Goal: Transaction & Acquisition: Purchase product/service

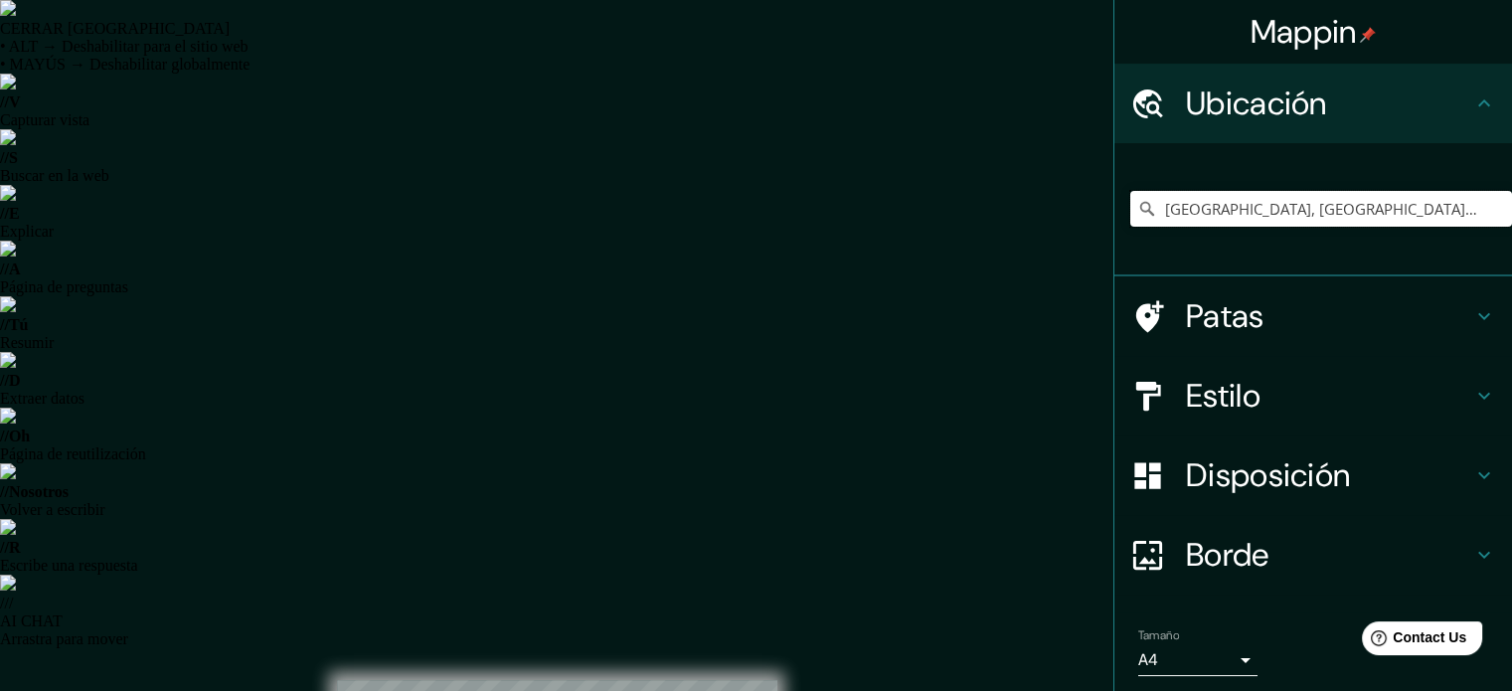
click at [1180, 214] on input "[GEOGRAPHIC_DATA], [GEOGRAPHIC_DATA], [GEOGRAPHIC_DATA]" at bounding box center [1321, 209] width 382 height 36
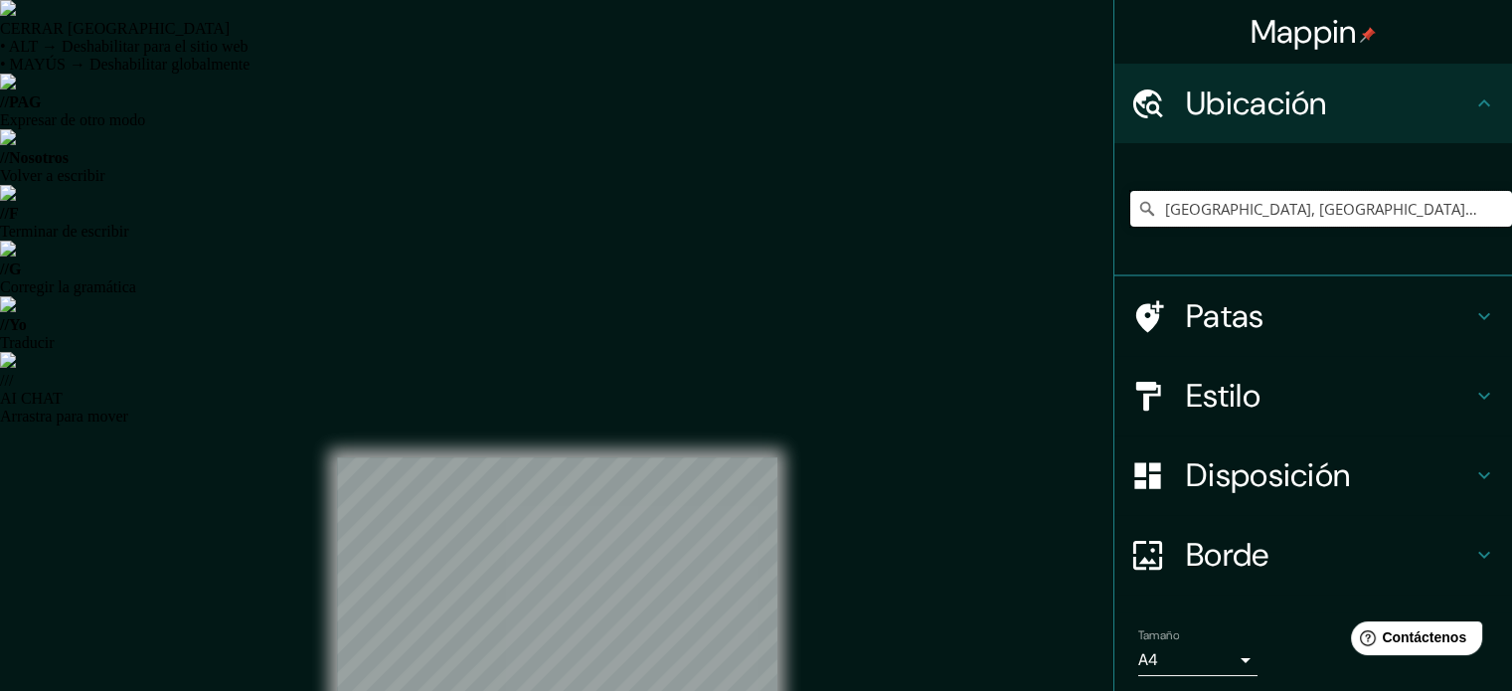
click at [1232, 201] on input "[GEOGRAPHIC_DATA], [GEOGRAPHIC_DATA], [GEOGRAPHIC_DATA]" at bounding box center [1321, 209] width 382 height 36
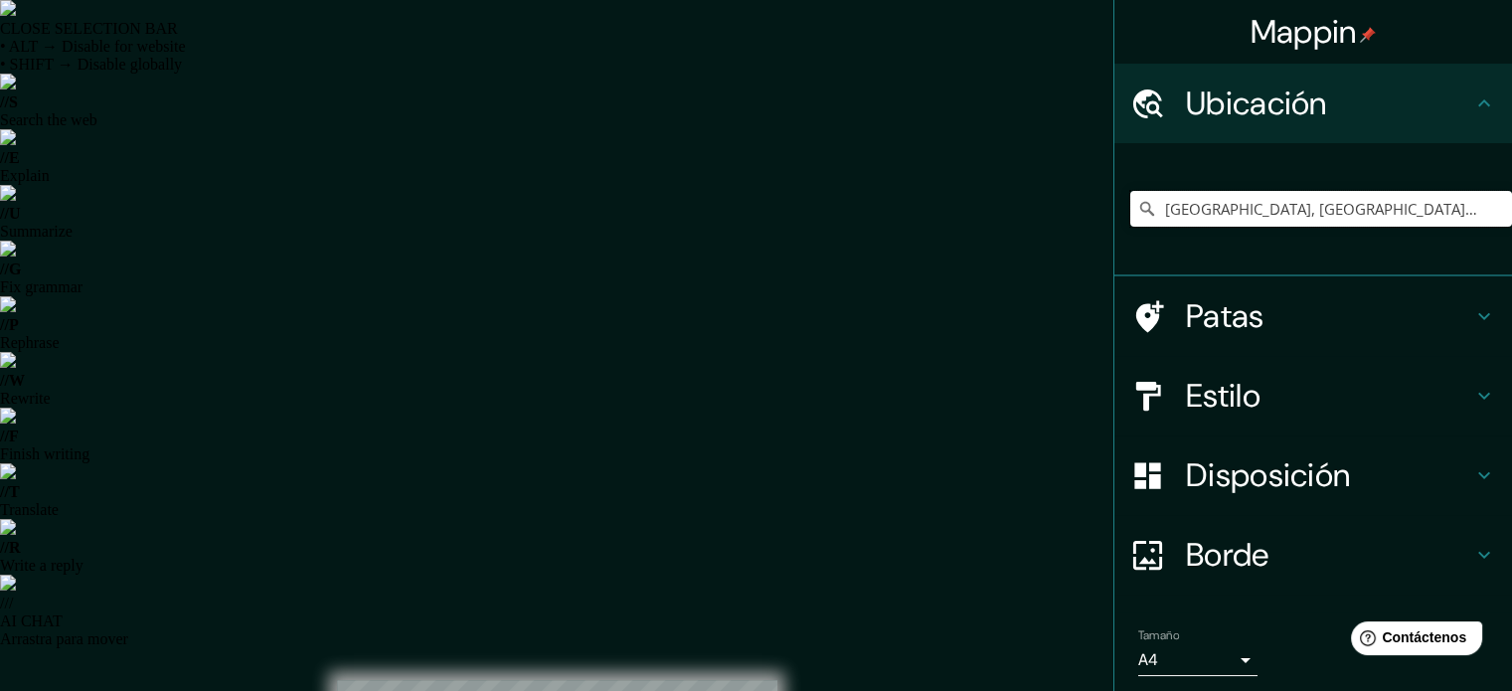
drag, startPoint x: 1348, startPoint y: 215, endPoint x: 1211, endPoint y: 215, distance: 137.2
click at [1211, 215] on input "[GEOGRAPHIC_DATA], [GEOGRAPHIC_DATA], [GEOGRAPHIC_DATA]" at bounding box center [1321, 209] width 382 height 36
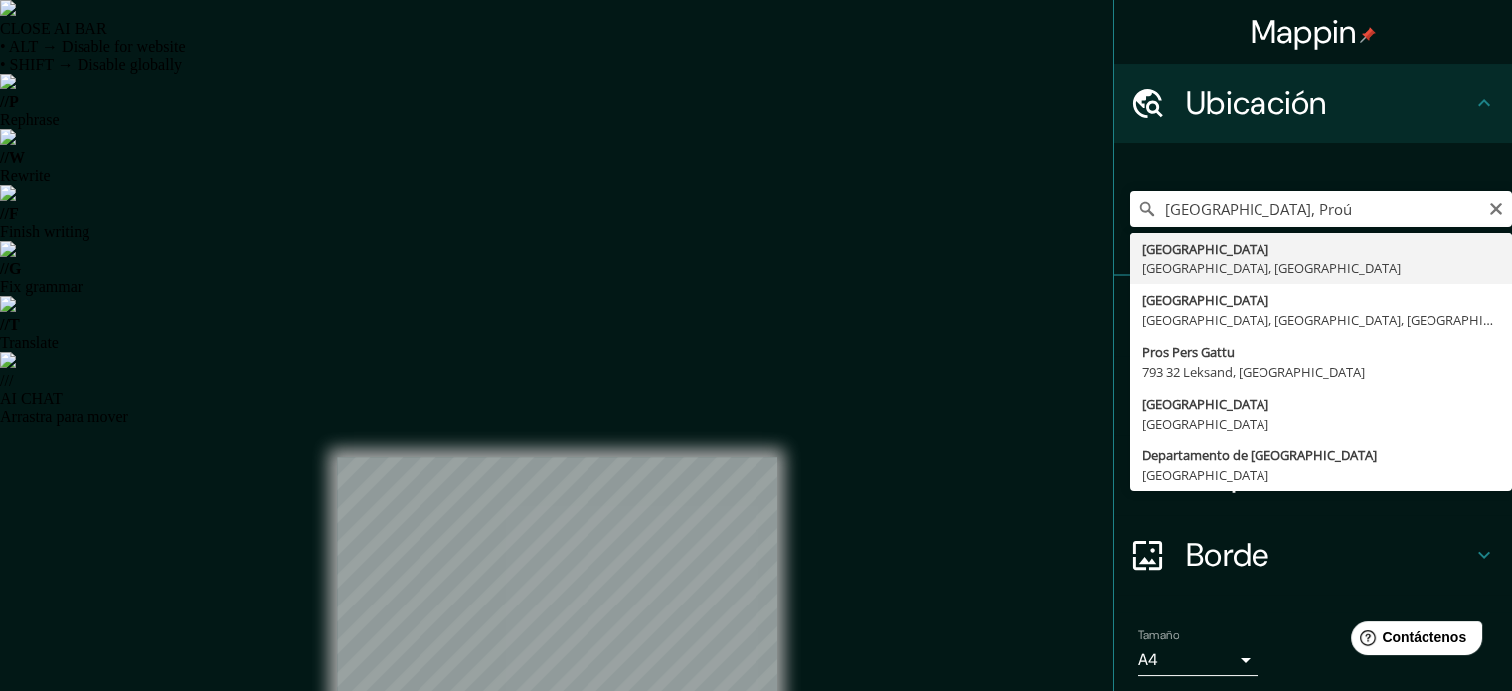
type input "[GEOGRAPHIC_DATA], [GEOGRAPHIC_DATA], [GEOGRAPHIC_DATA]"
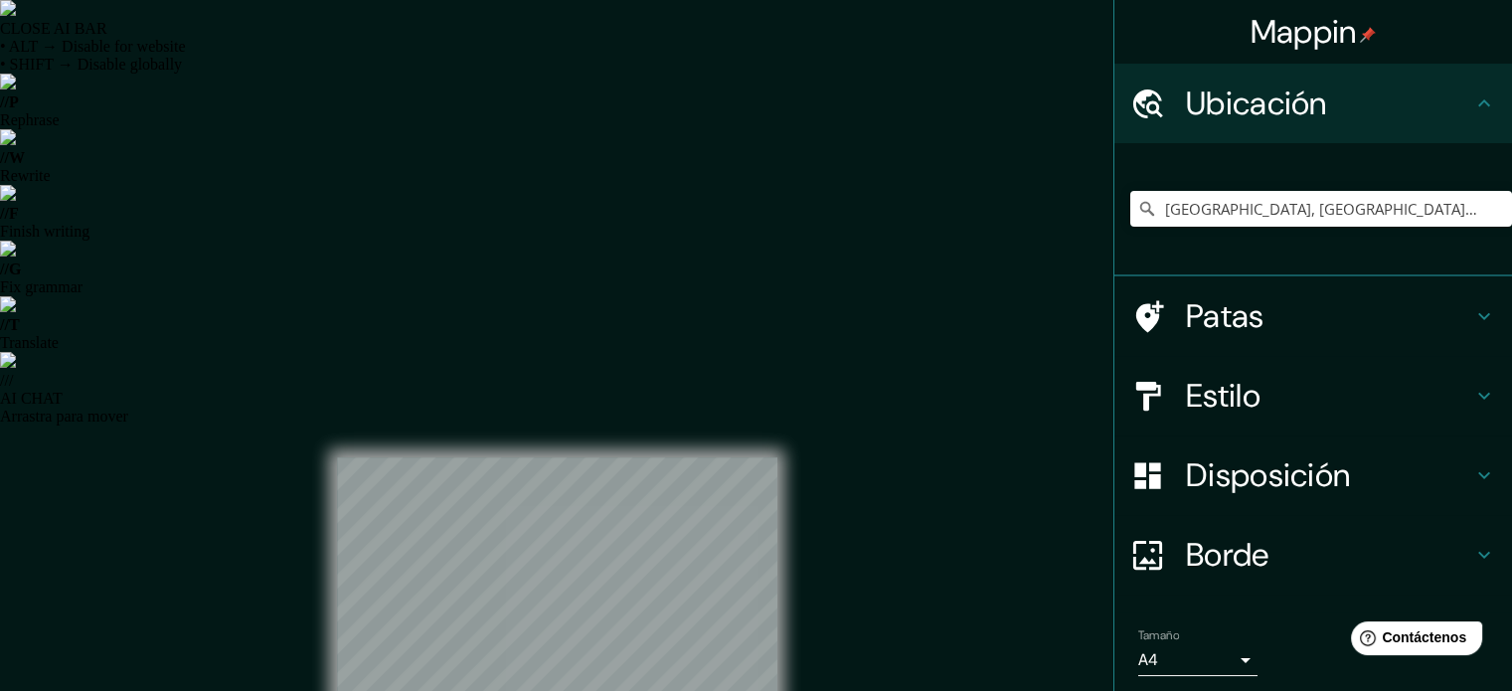
click at [1233, 549] on font "Borde" at bounding box center [1227, 555] width 83 height 42
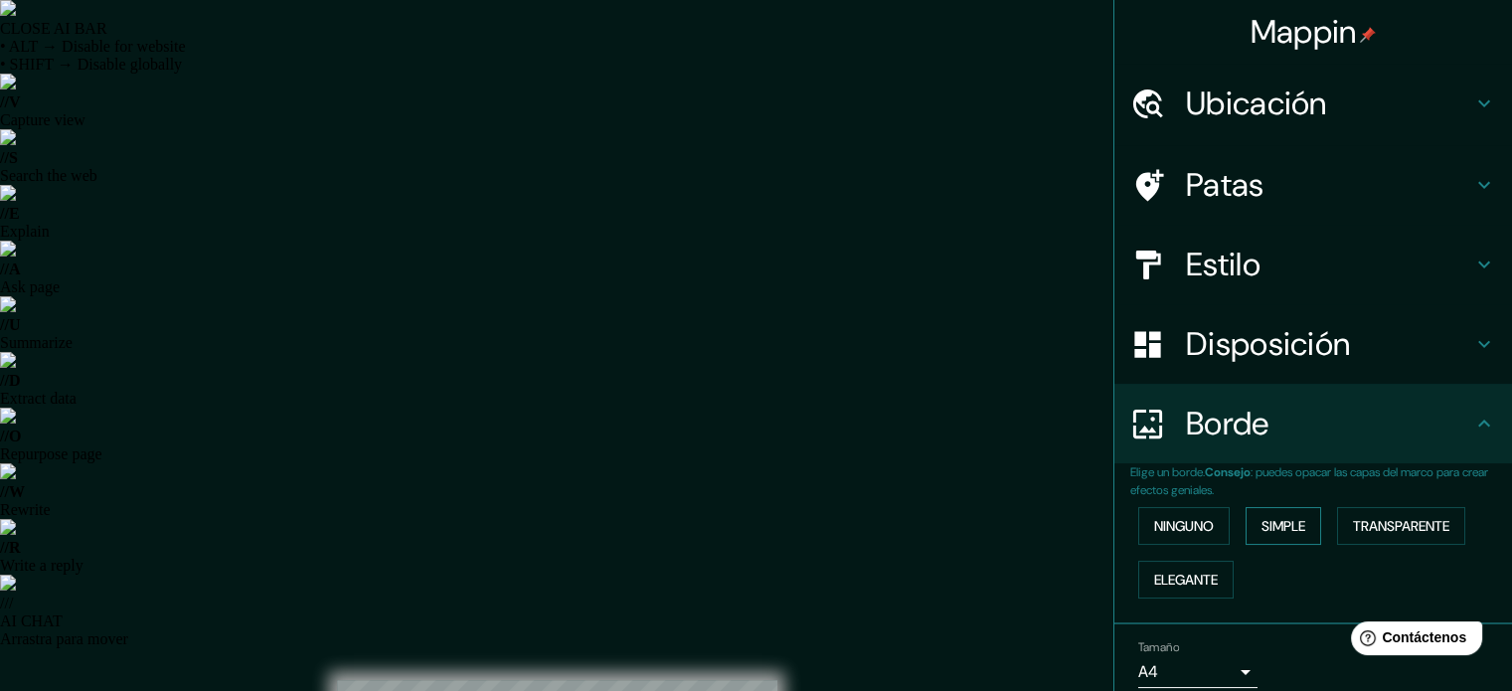
click at [1261, 517] on font "Simple" at bounding box center [1283, 526] width 44 height 18
click at [1262, 528] on font "Simple" at bounding box center [1283, 526] width 44 height 18
type input "177"
type input "35"
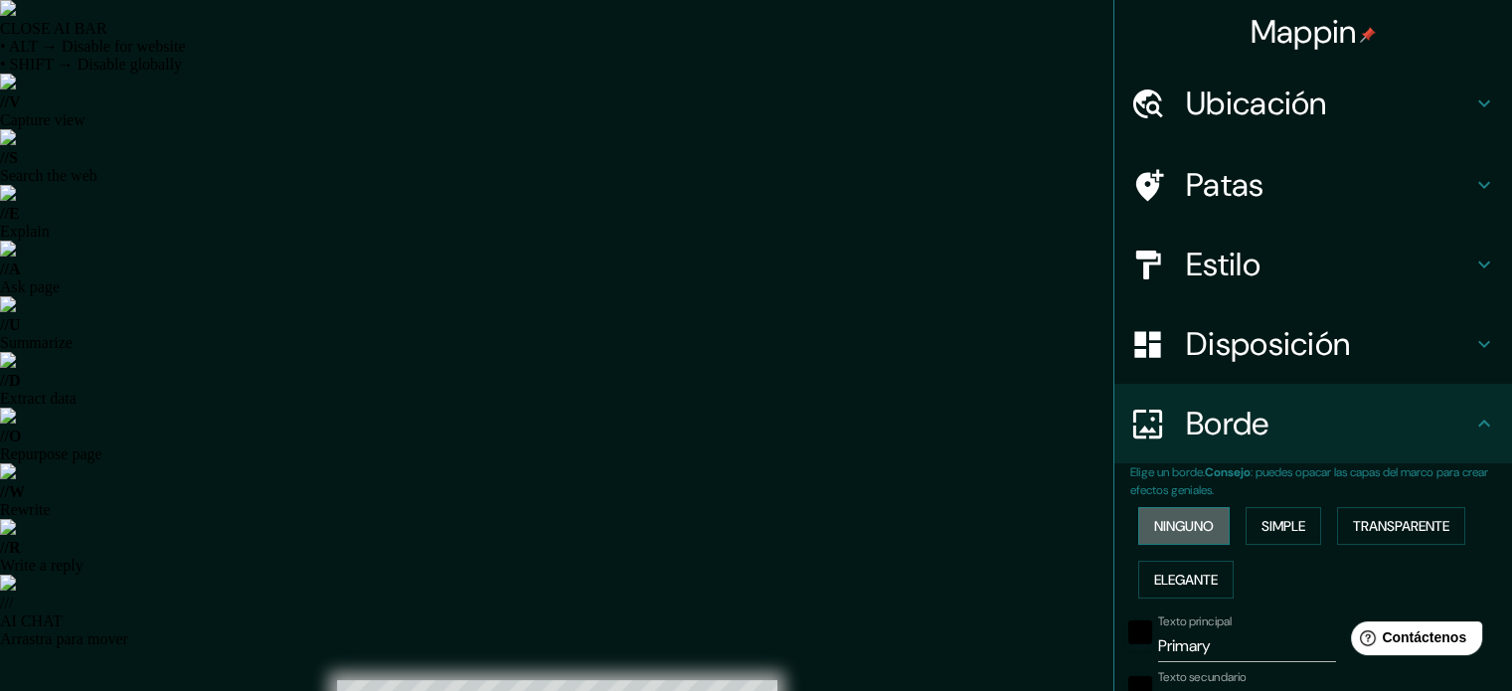
click at [1184, 539] on button "Ninguno" at bounding box center [1183, 526] width 91 height 38
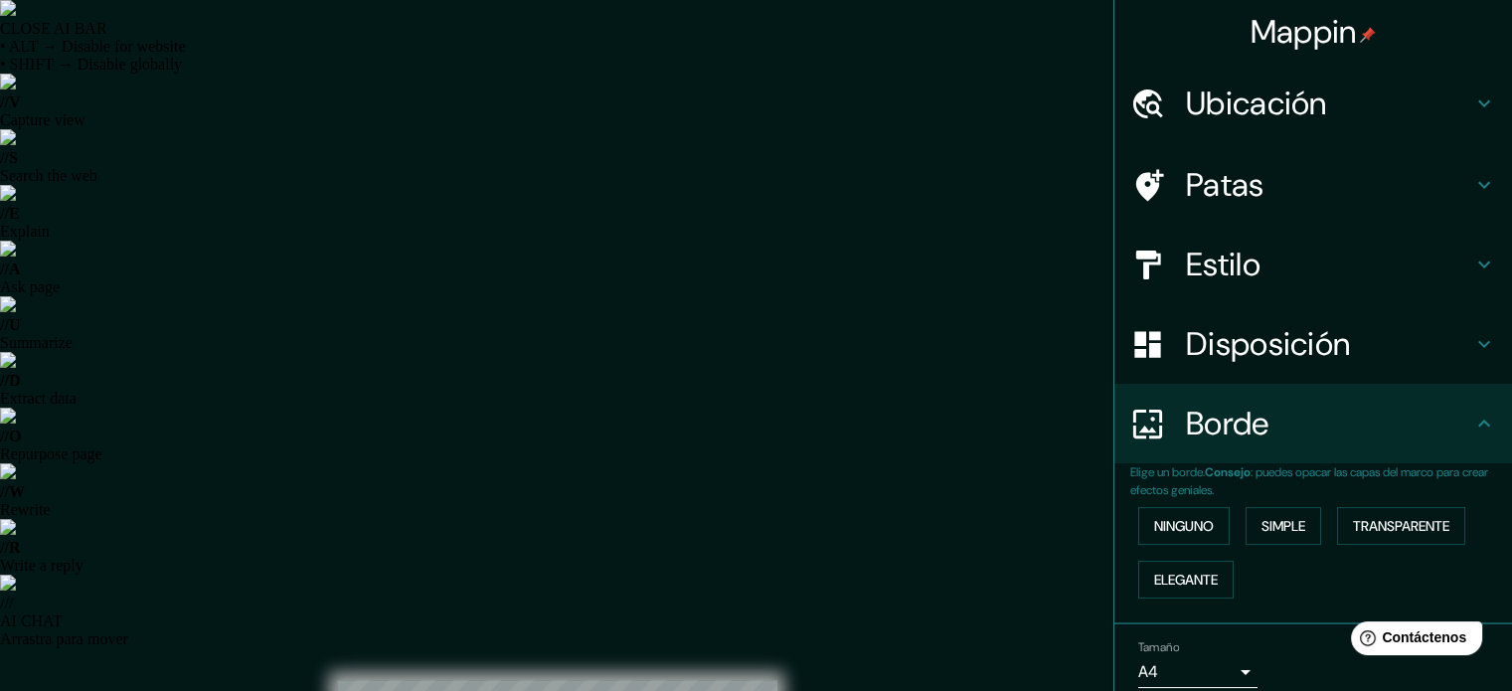
click at [1189, 340] on font "Disposición" at bounding box center [1268, 344] width 164 height 42
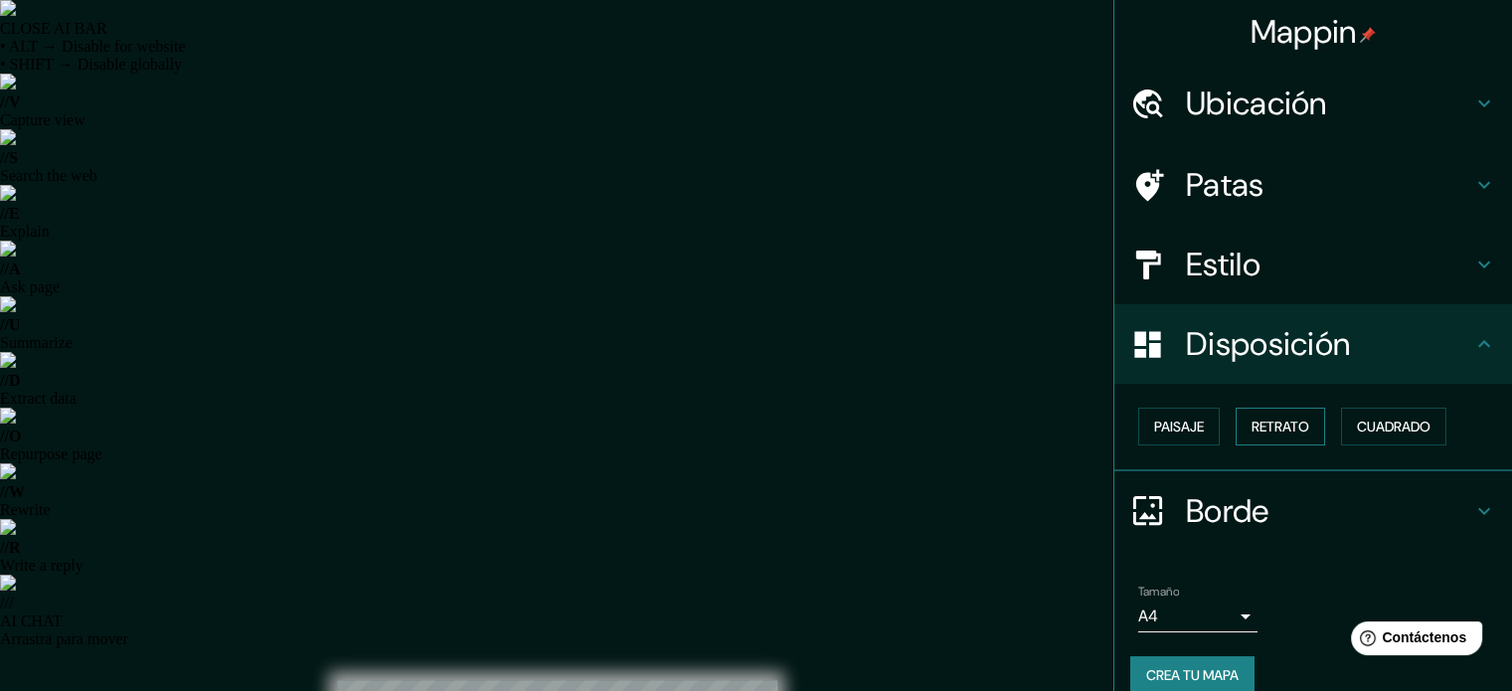
click at [1278, 427] on font "Retrato" at bounding box center [1280, 426] width 58 height 18
click at [1341, 429] on button "Cuadrado" at bounding box center [1393, 426] width 105 height 38
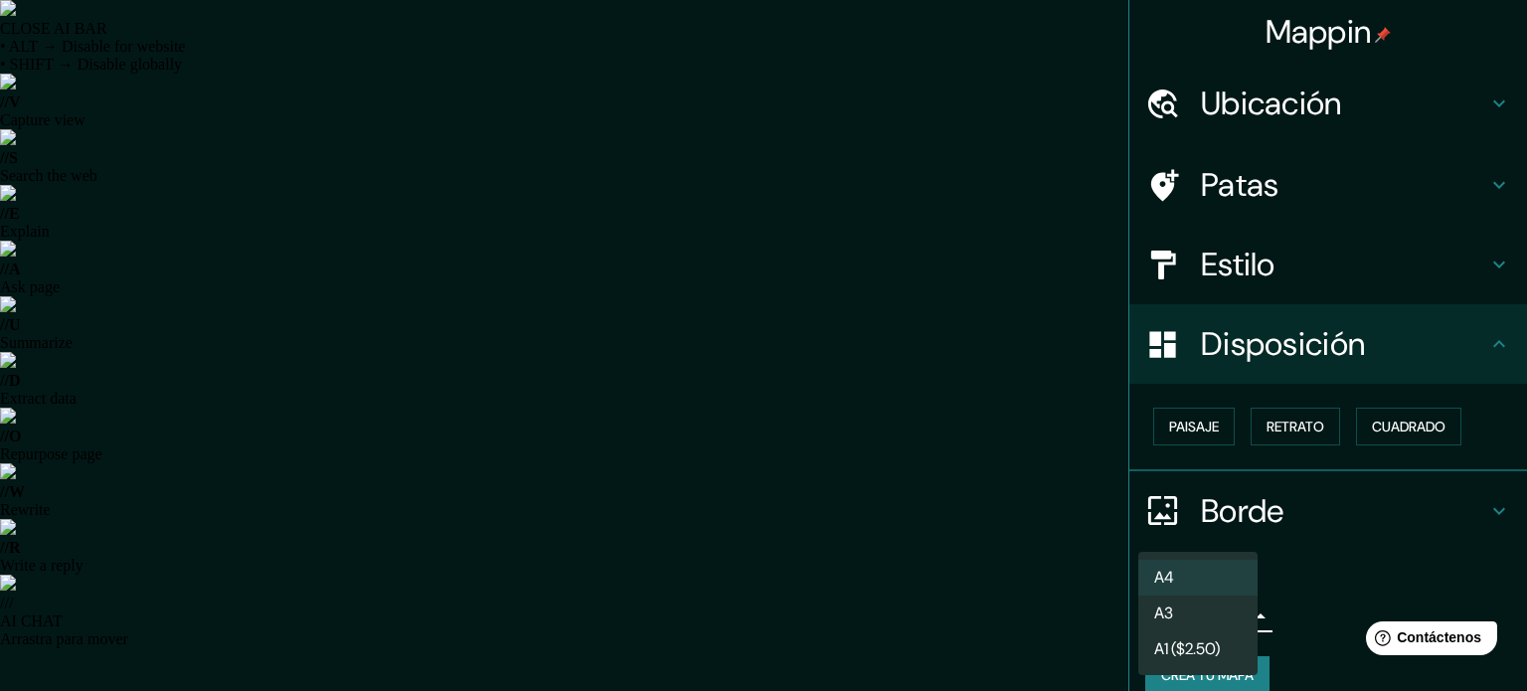
click at [1162, 611] on font "A3" at bounding box center [1163, 614] width 19 height 21
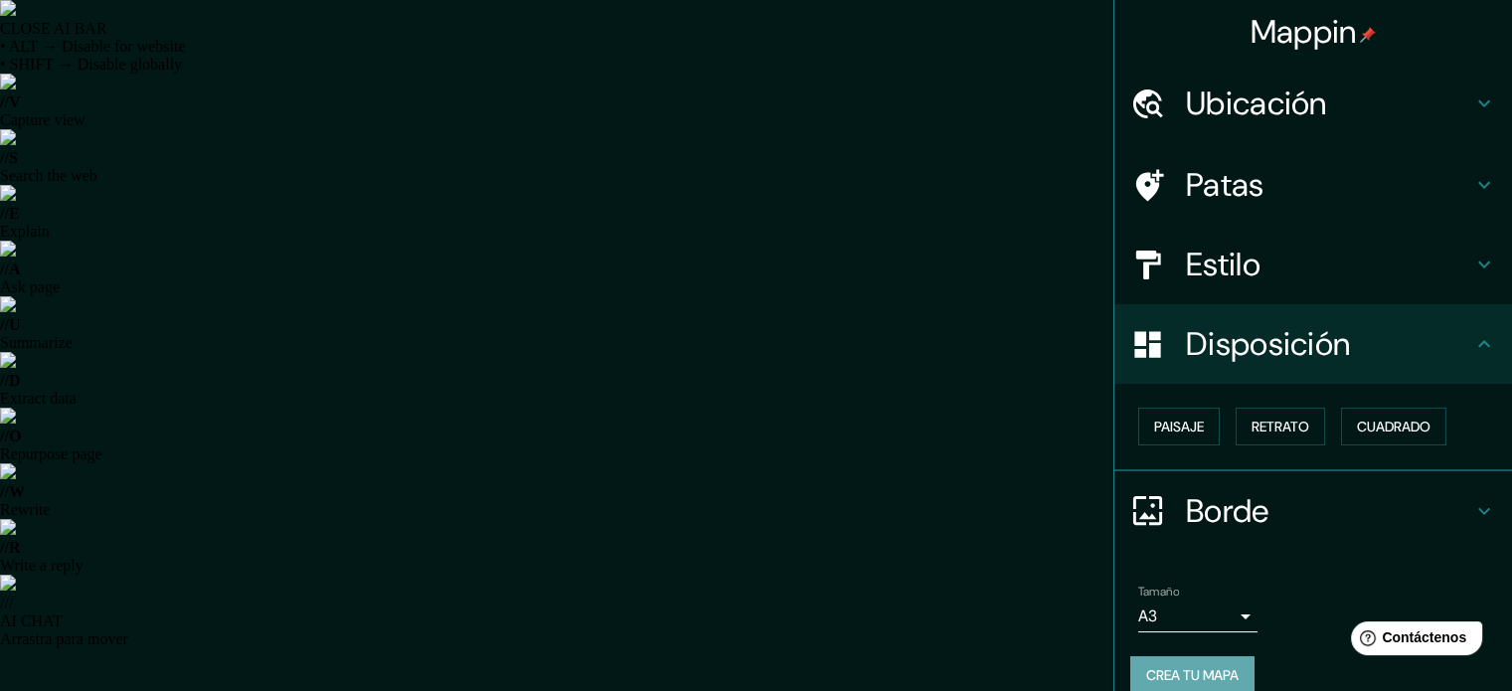
click at [1152, 662] on font "Crea tu mapa" at bounding box center [1192, 675] width 92 height 26
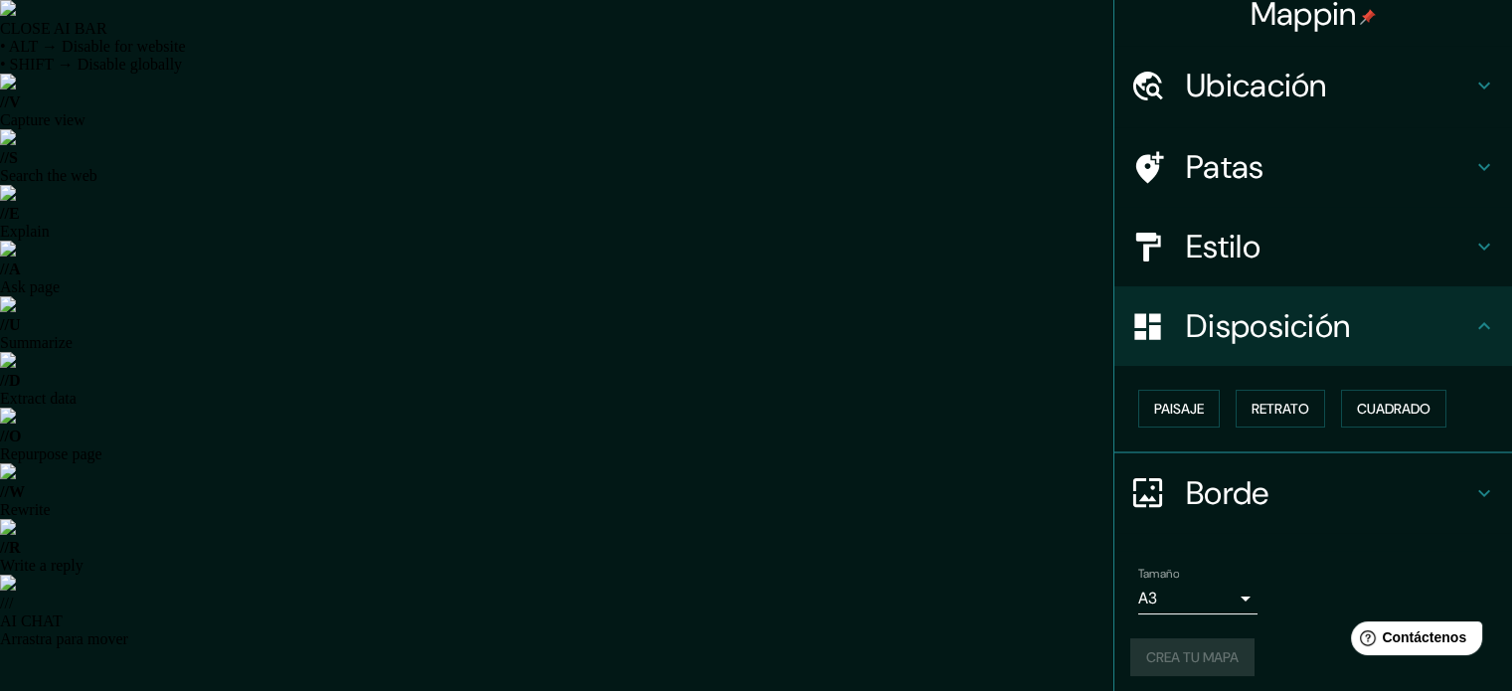
scroll to position [24, 0]
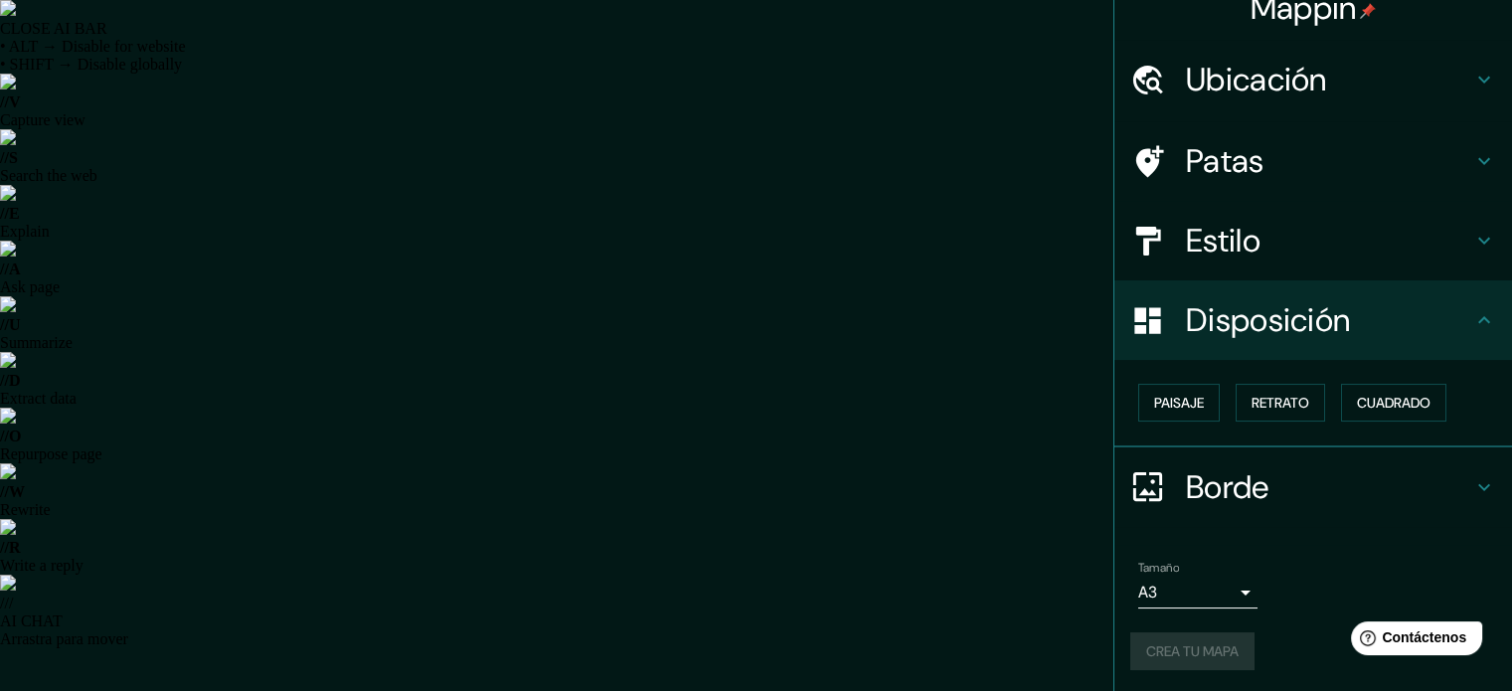
click at [1169, 651] on div "Crea tu mapa" at bounding box center [1313, 651] width 366 height 38
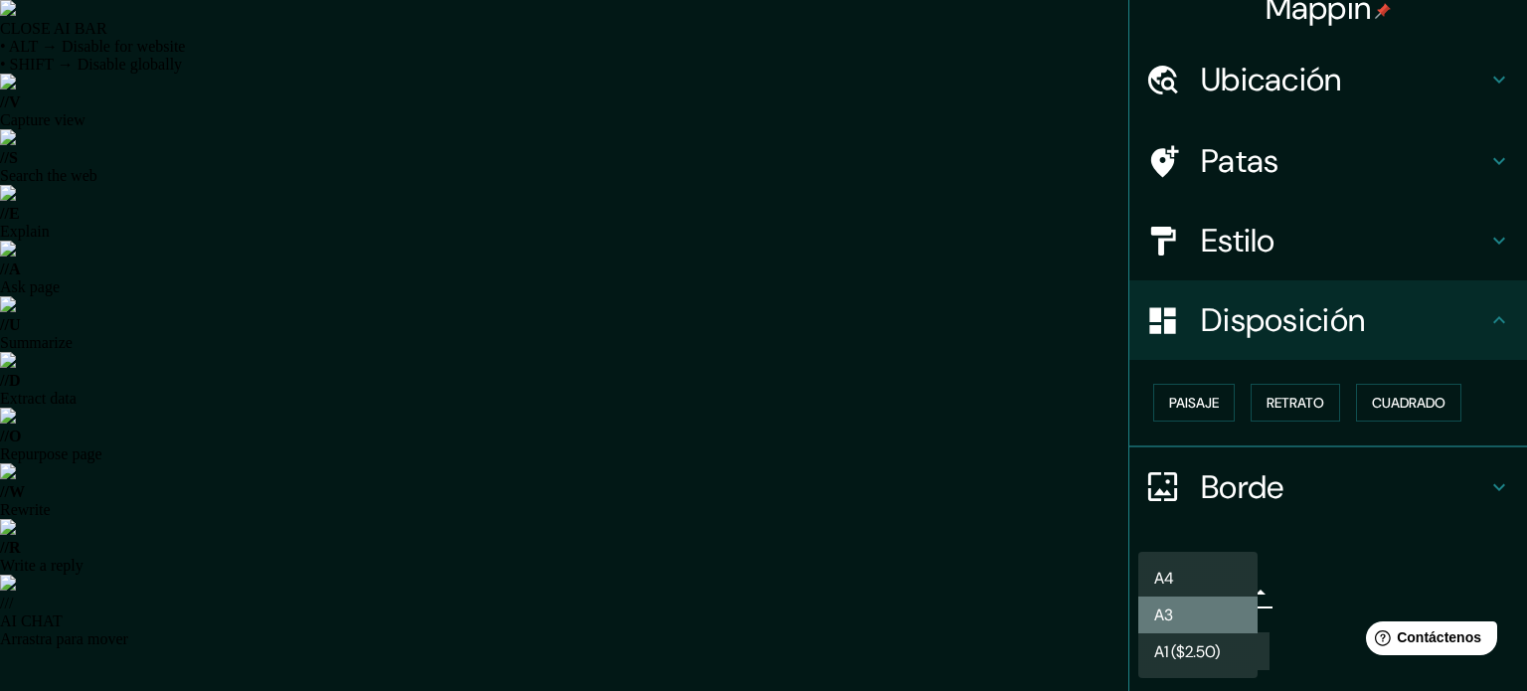
click at [1169, 599] on li "A3" at bounding box center [1197, 614] width 119 height 37
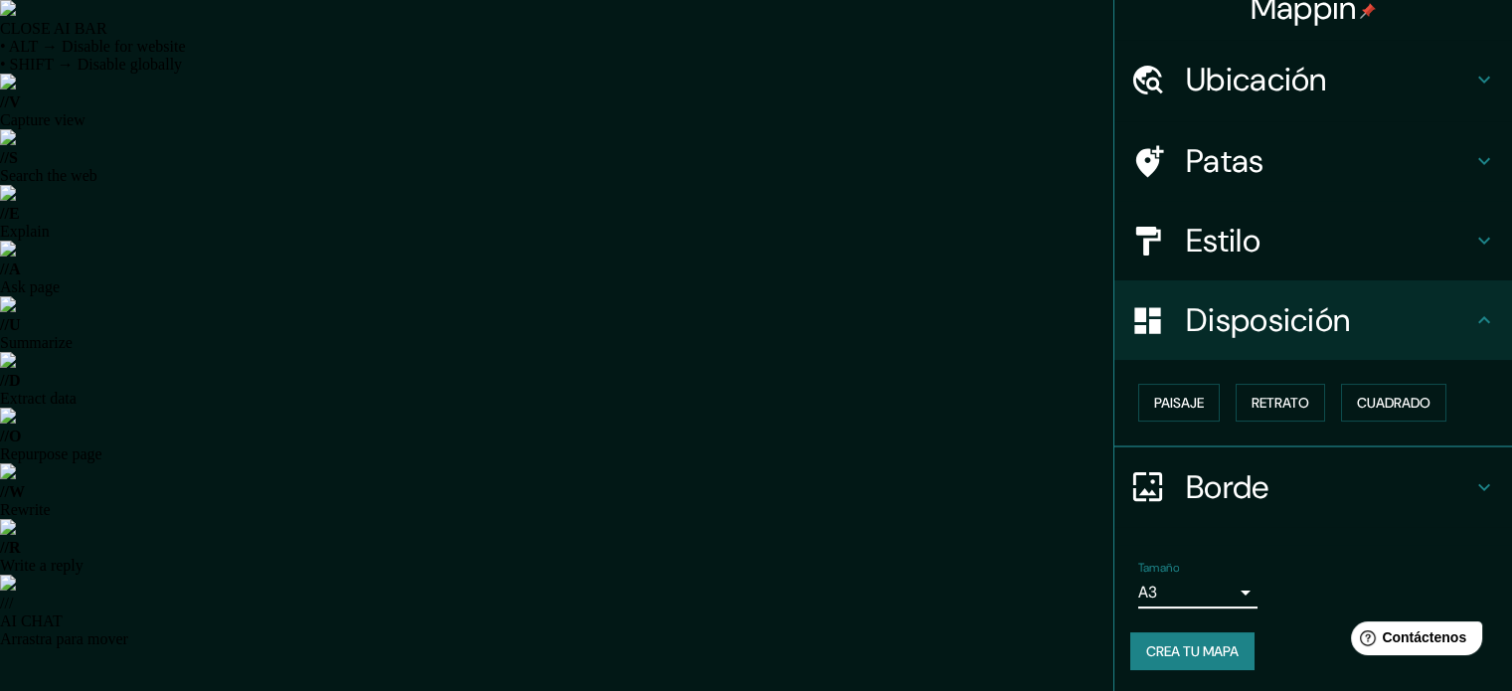
click at [1157, 648] on font "Crea tu mapa" at bounding box center [1192, 651] width 92 height 18
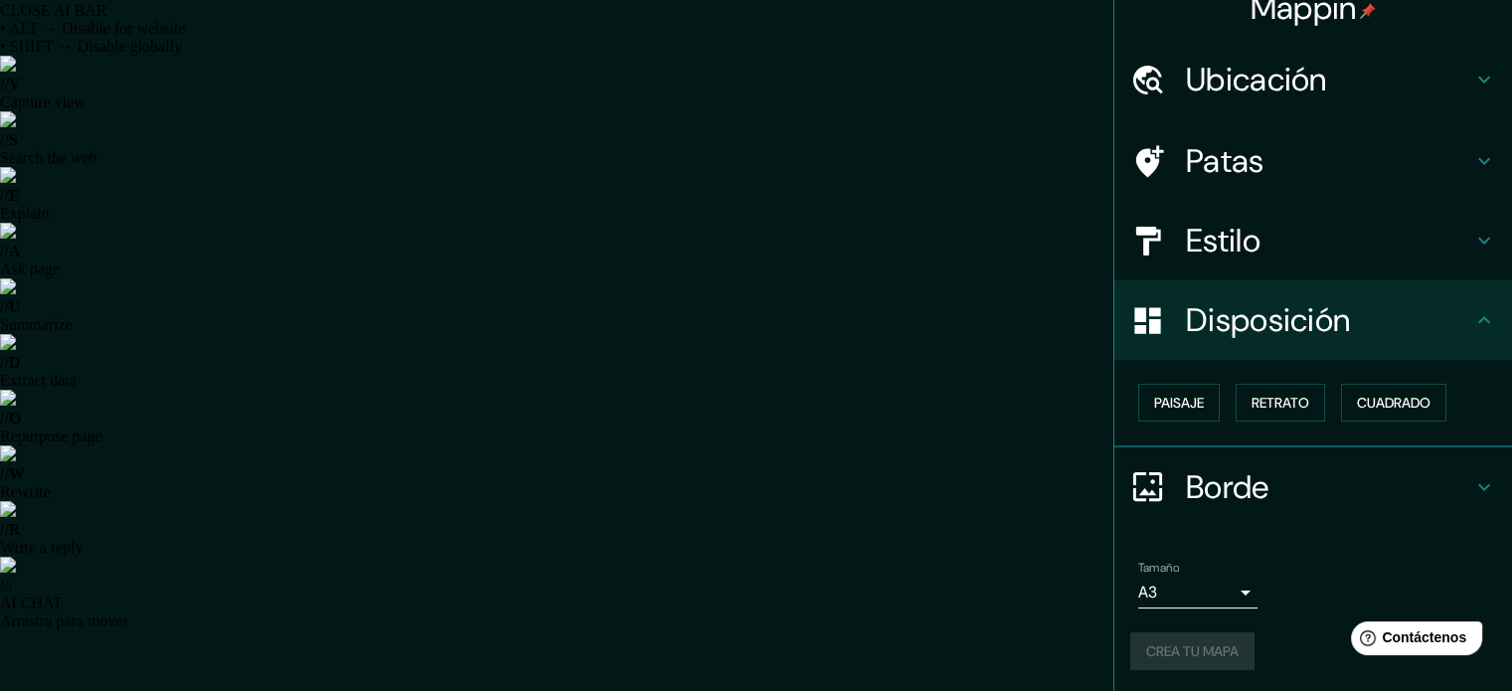
scroll to position [26, 0]
click at [1236, 325] on font "Disposición" at bounding box center [1268, 320] width 164 height 42
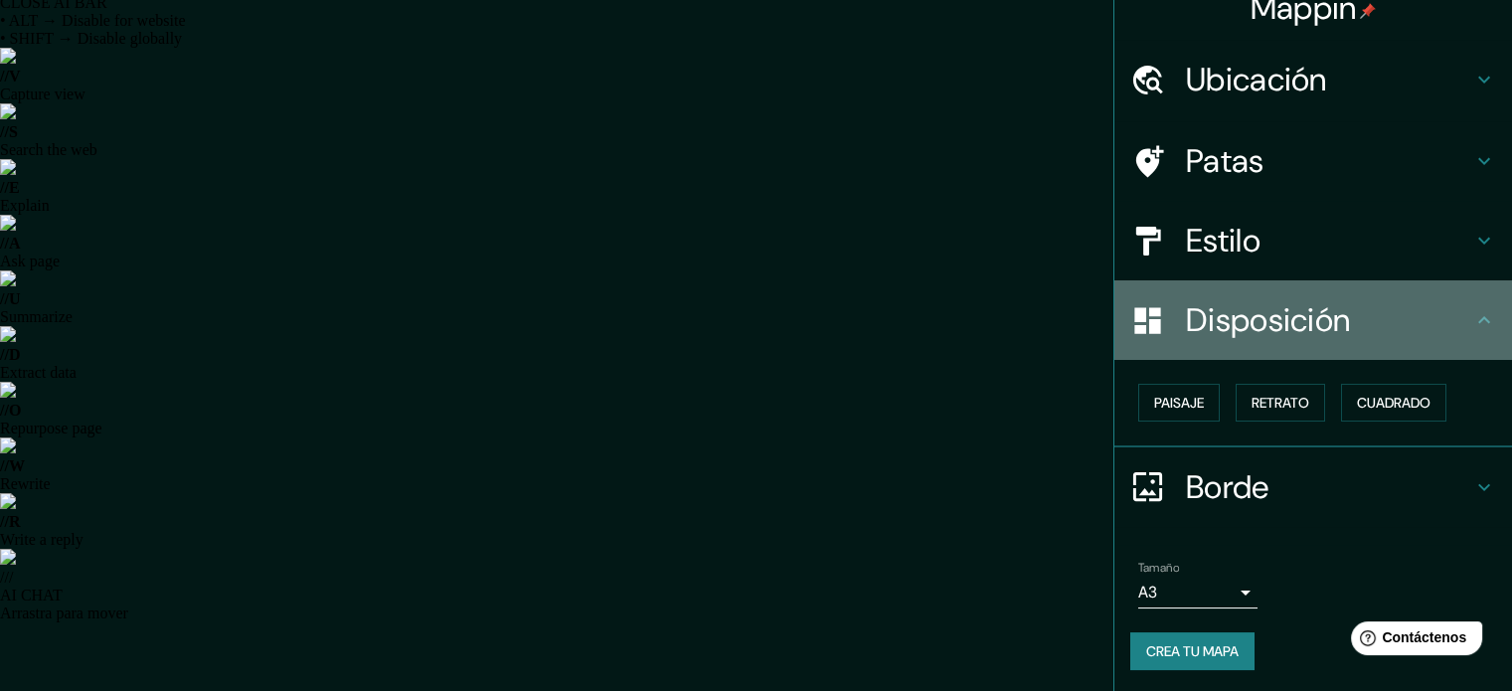
click at [1336, 285] on div "Disposición" at bounding box center [1313, 320] width 398 height 80
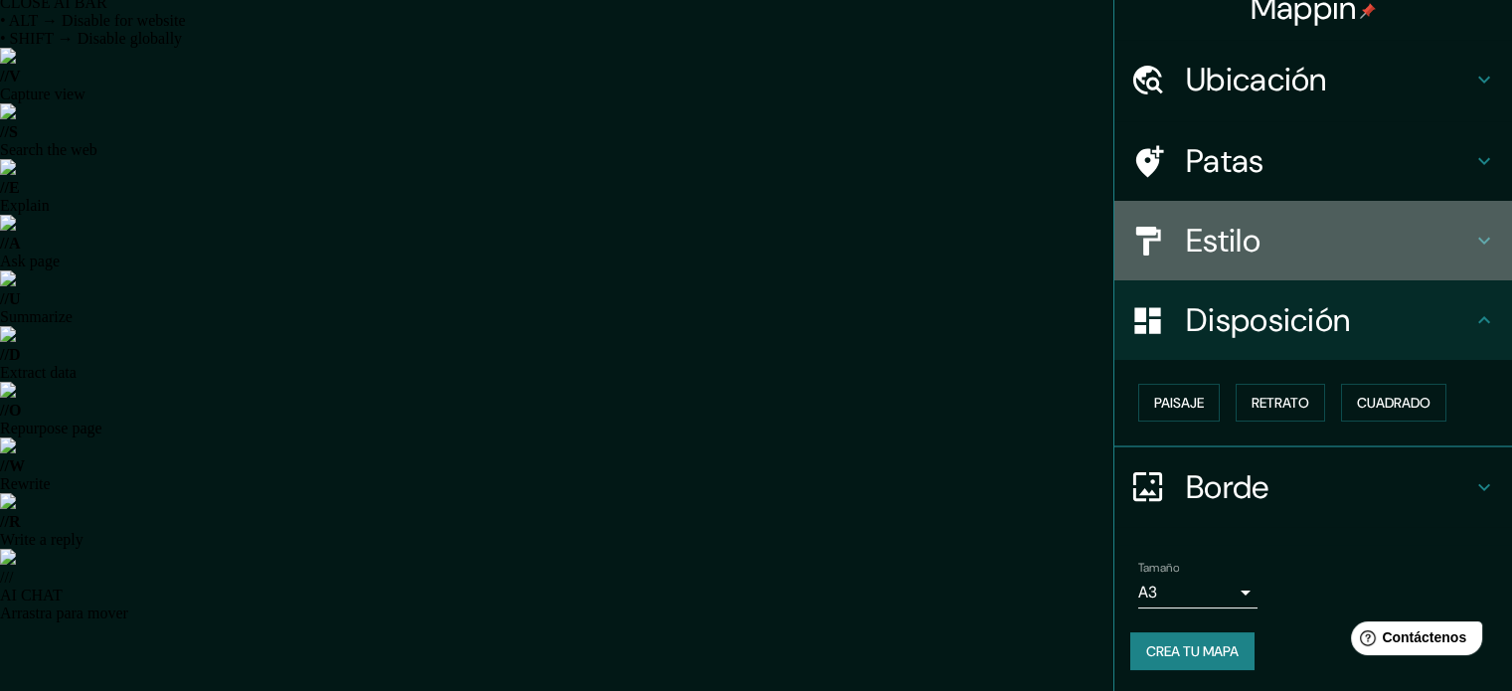
click at [1258, 227] on h4 "Estilo" at bounding box center [1329, 241] width 286 height 40
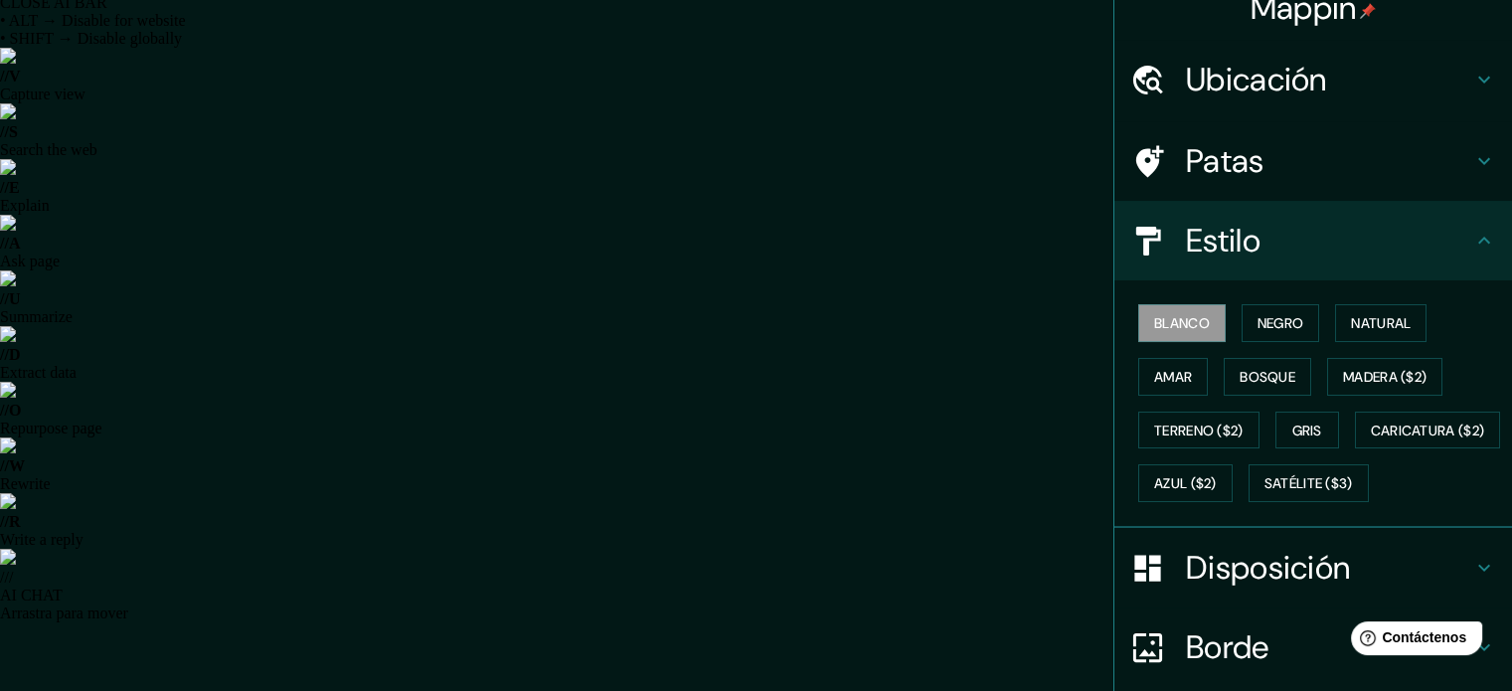
click at [1258, 227] on h4 "Estilo" at bounding box center [1329, 241] width 286 height 40
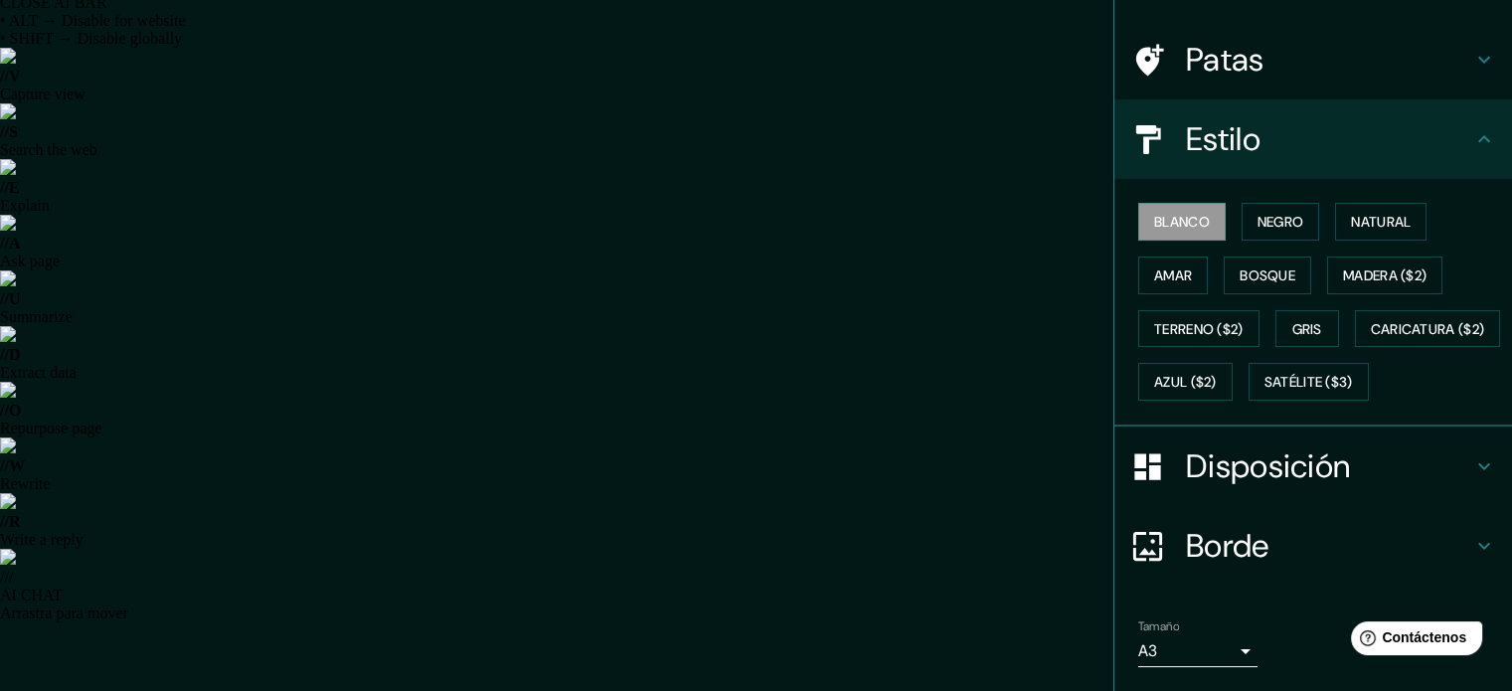
scroll to position [235, 0]
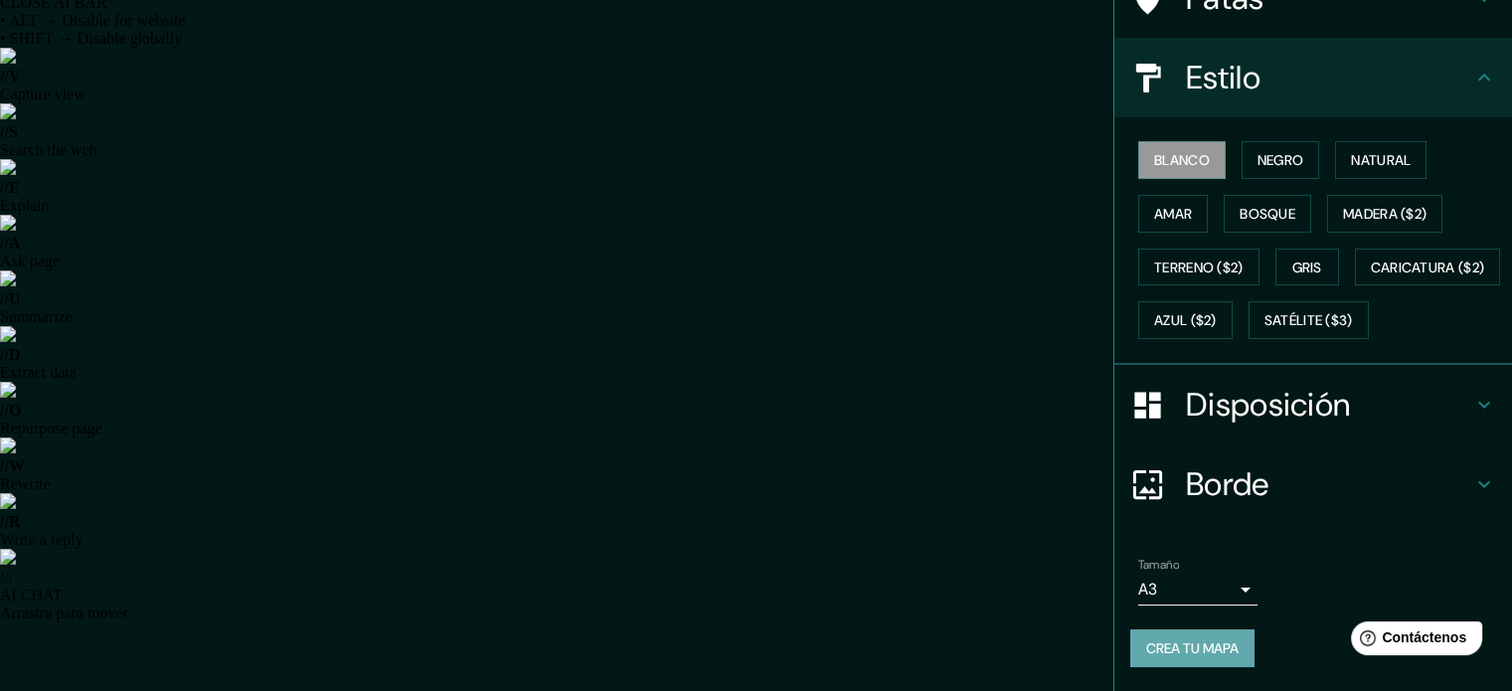
click at [1173, 653] on font "Crea tu mapa" at bounding box center [1192, 648] width 92 height 18
click at [1214, 632] on button "Crea tu mapa" at bounding box center [1192, 648] width 124 height 38
click at [1193, 476] on font "Borde" at bounding box center [1227, 484] width 83 height 42
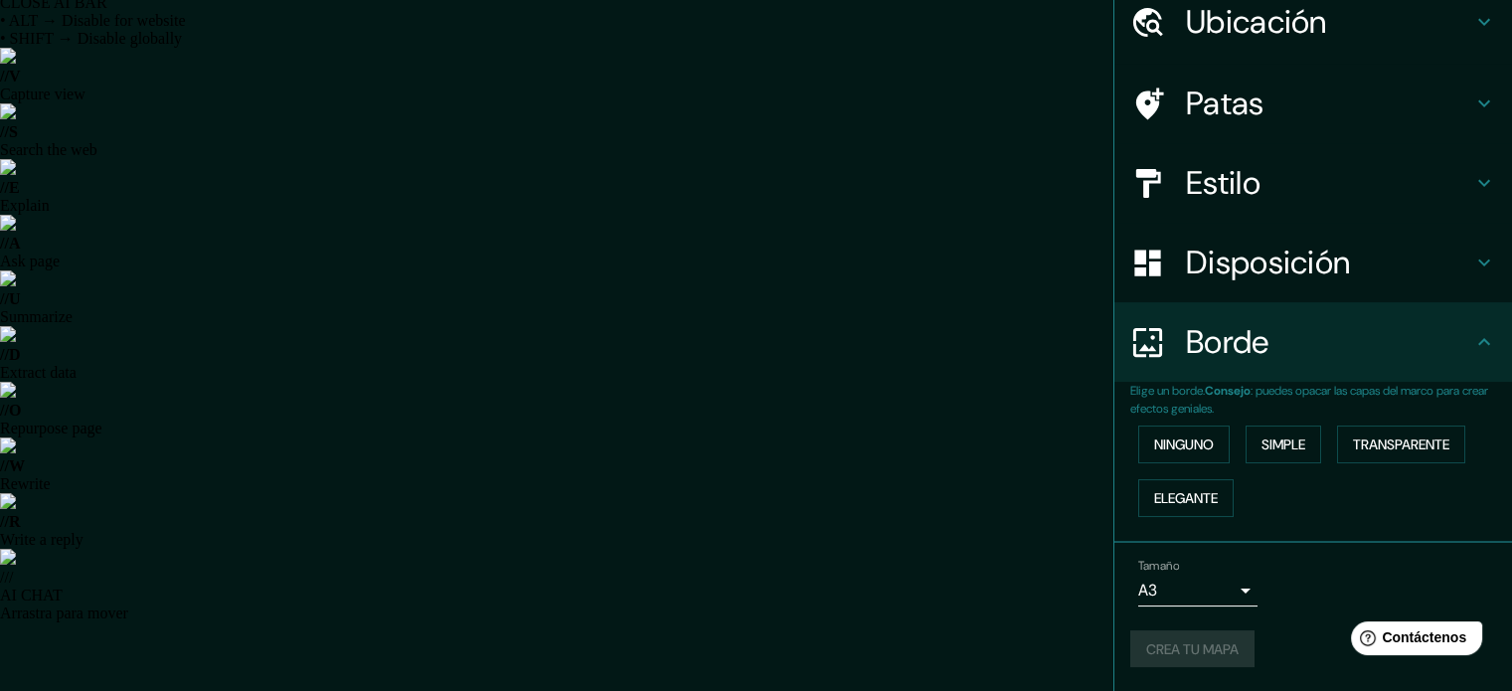
scroll to position [80, 0]
click at [1173, 448] on font "Ninguno" at bounding box center [1184, 446] width 60 height 18
click at [1245, 436] on button "Simple" at bounding box center [1283, 446] width 76 height 38
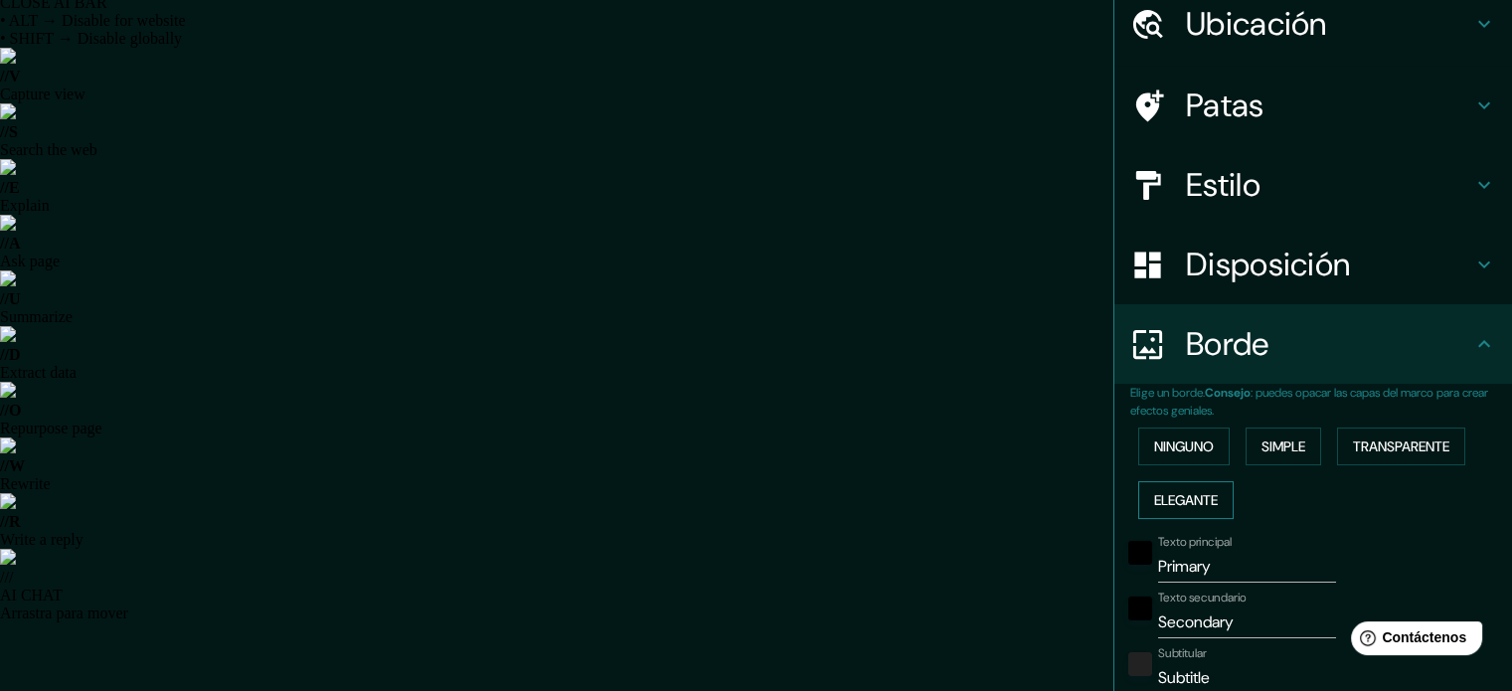
click at [1201, 487] on font "Elegante" at bounding box center [1186, 500] width 64 height 26
click at [1179, 444] on font "Ninguno" at bounding box center [1184, 446] width 60 height 18
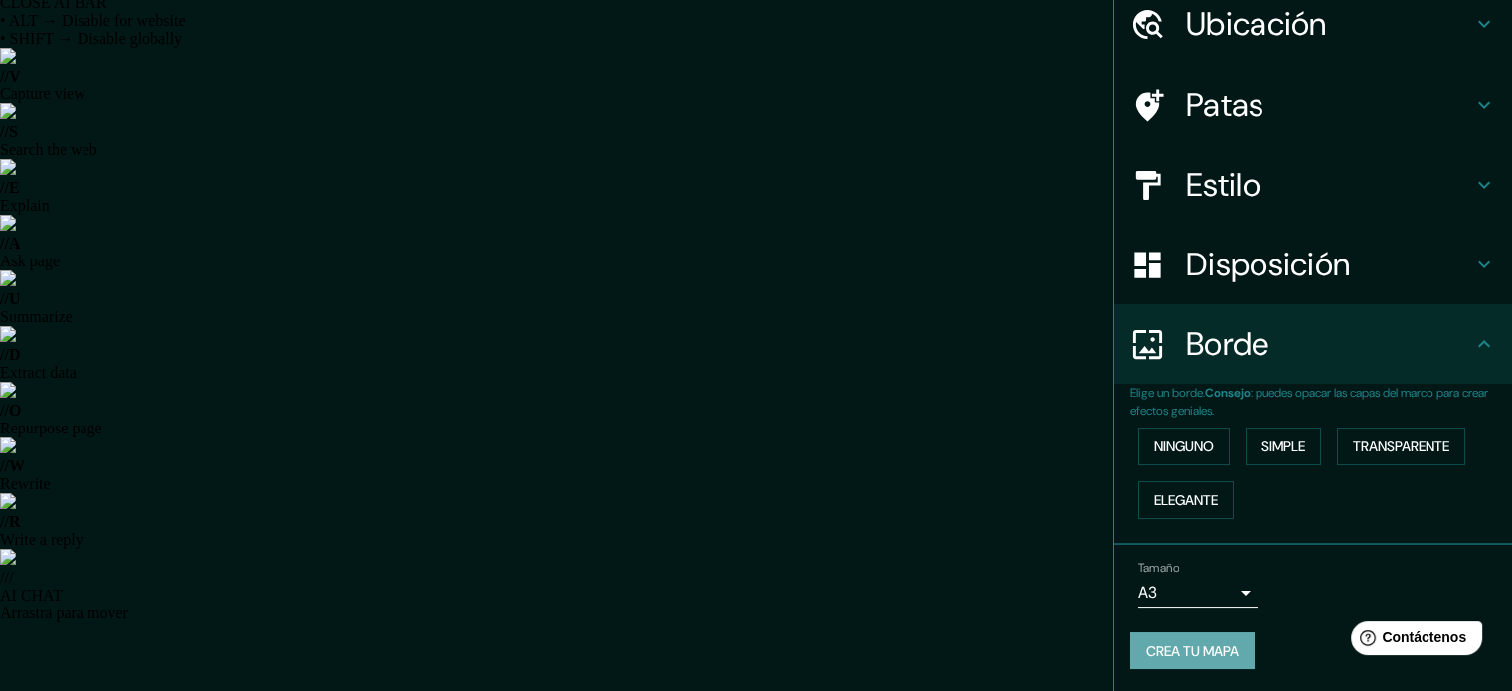
click at [1166, 642] on font "Crea tu mapa" at bounding box center [1192, 651] width 92 height 18
drag, startPoint x: 1166, startPoint y: 643, endPoint x: 1223, endPoint y: 643, distance: 57.6
click at [1223, 643] on div "Crea tu mapa" at bounding box center [1313, 651] width 366 height 38
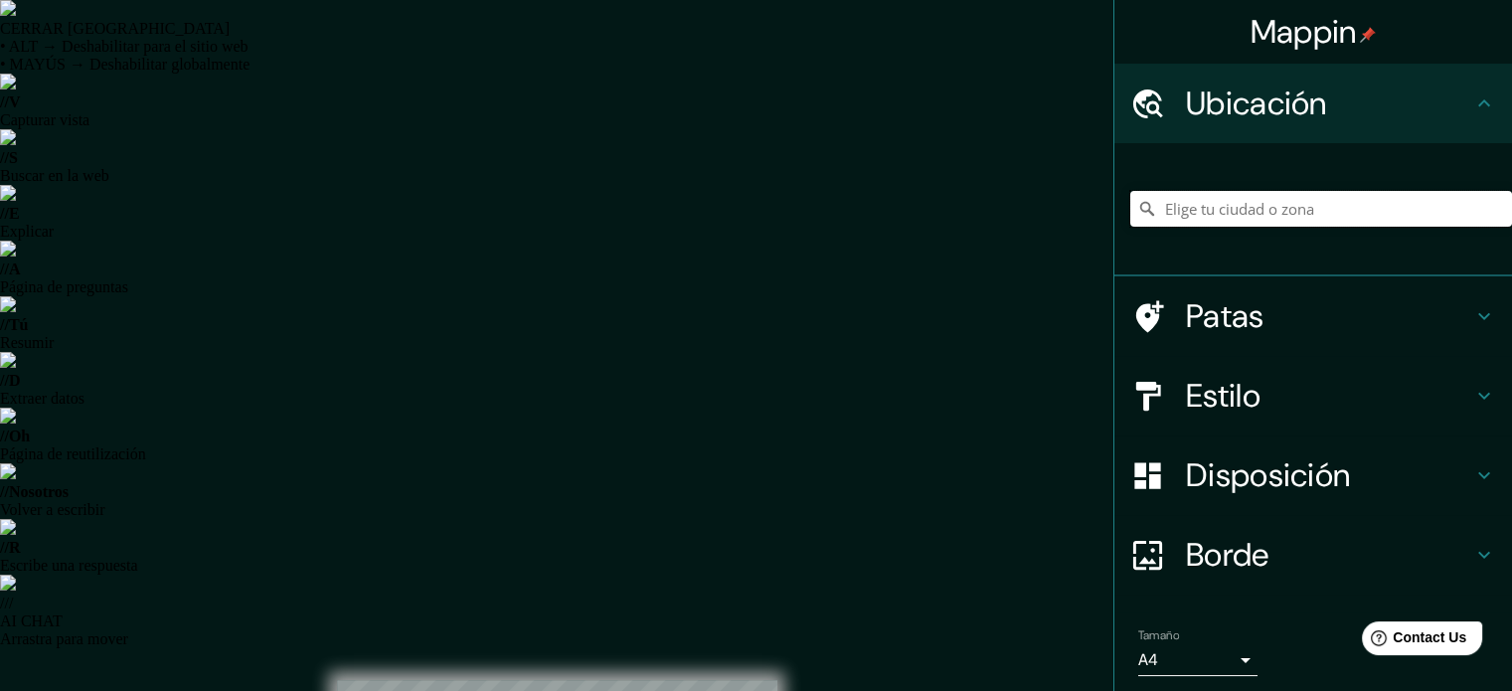
click at [1209, 196] on input "Elige tu ciudad o zona" at bounding box center [1321, 209] width 382 height 36
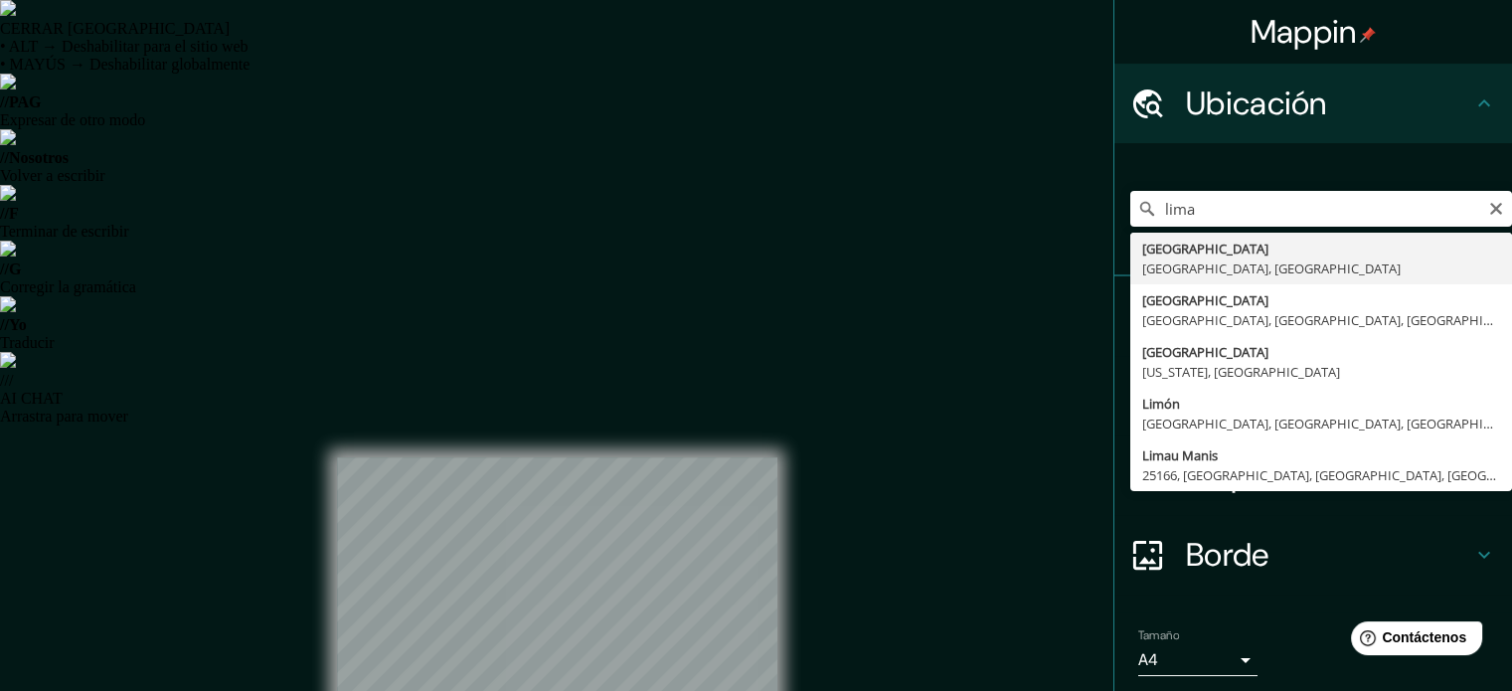
type input "[GEOGRAPHIC_DATA], [GEOGRAPHIC_DATA], [GEOGRAPHIC_DATA]"
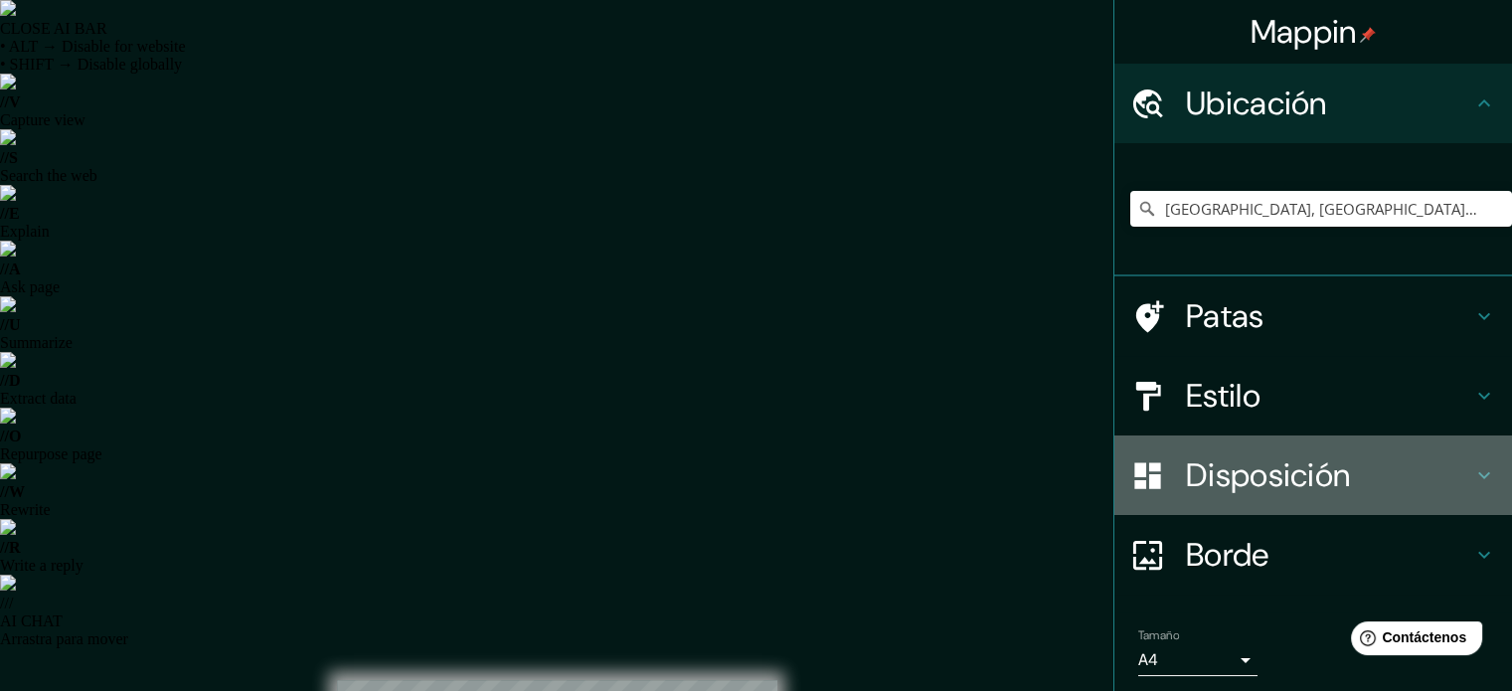
click at [1214, 480] on font "Disposición" at bounding box center [1268, 475] width 164 height 42
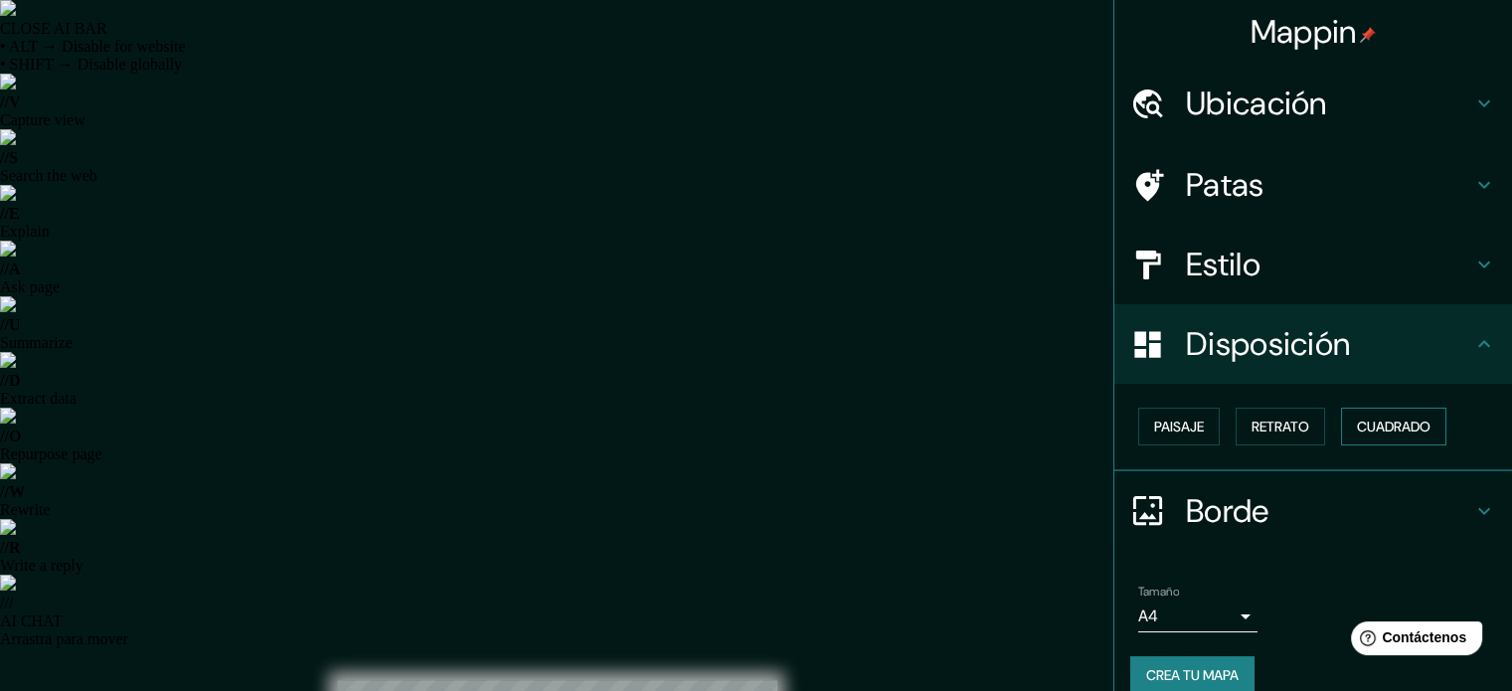
click at [1389, 439] on button "Cuadrado" at bounding box center [1393, 426] width 105 height 38
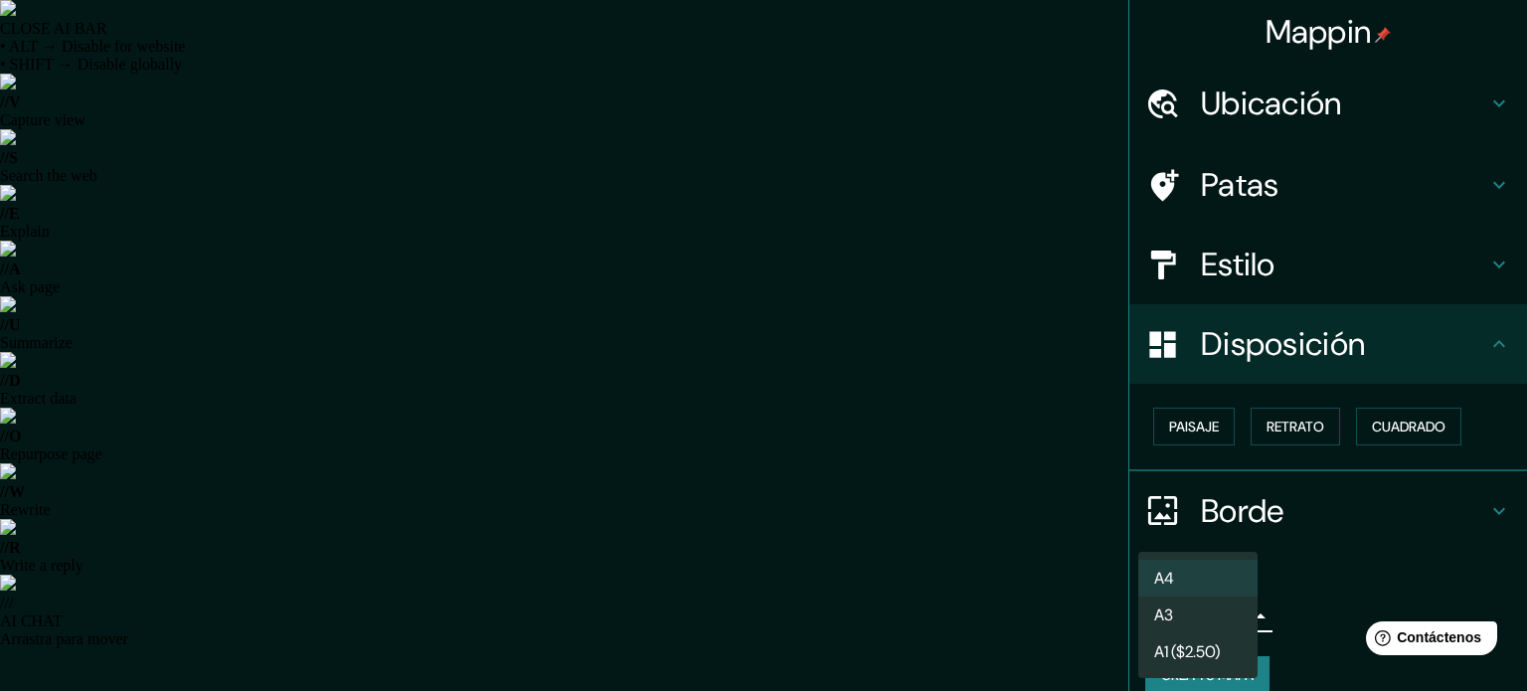
click at [1171, 611] on li "A3" at bounding box center [1197, 614] width 119 height 37
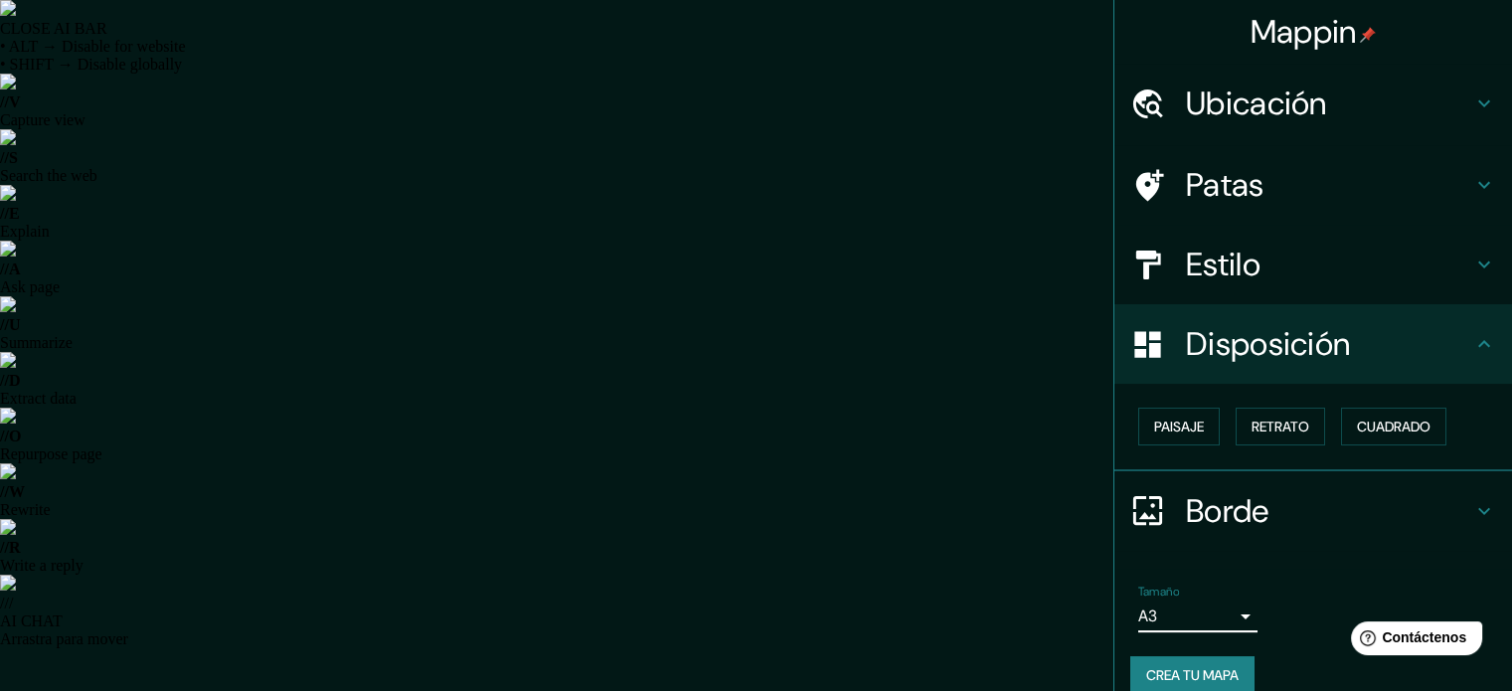
click at [1164, 666] on font "Crea tu mapa" at bounding box center [1192, 675] width 92 height 18
